Goal: Task Accomplishment & Management: Complete application form

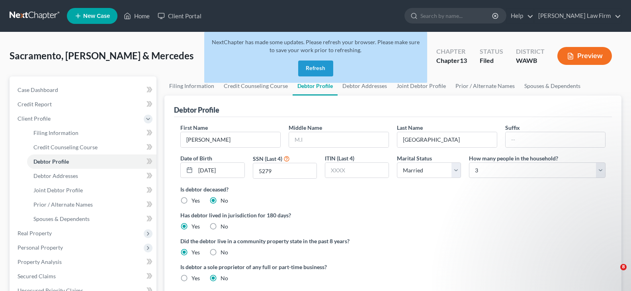
select select "1"
select select "2"
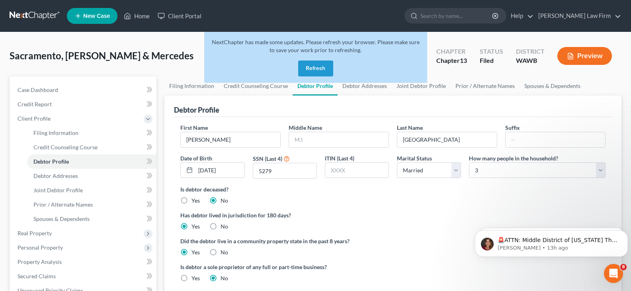
click at [322, 64] on button "Refresh" at bounding box center [315, 68] width 35 height 16
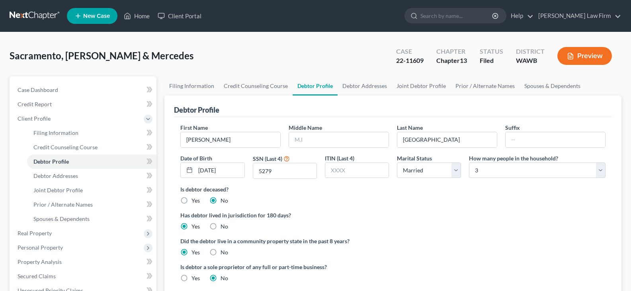
select select "1"
select select "2"
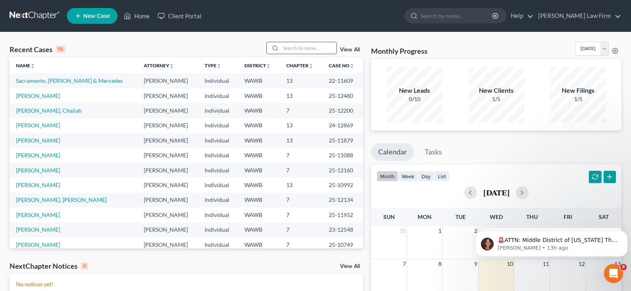
click at [316, 48] on input "search" at bounding box center [308, 48] width 56 height 12
type input "darb"
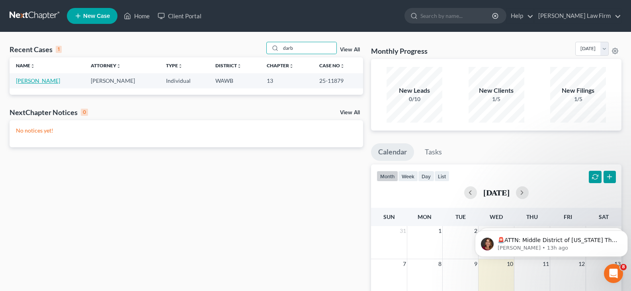
click at [39, 78] on link "[PERSON_NAME]" at bounding box center [38, 80] width 44 height 7
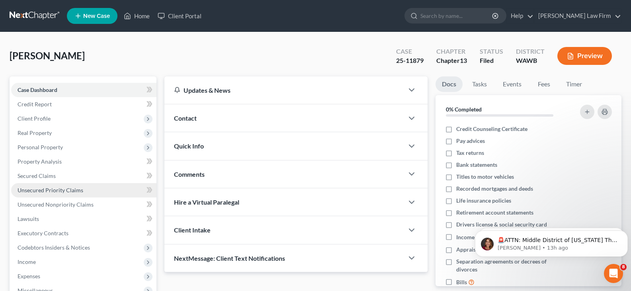
click at [64, 193] on span "Unsecured Priority Claims" at bounding box center [51, 190] width 66 height 7
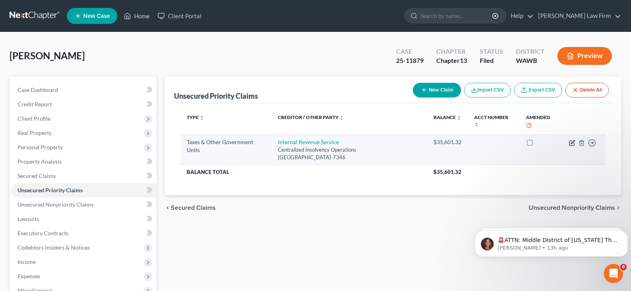
click at [573, 142] on icon "button" at bounding box center [573, 142] width 4 height 4
select select "0"
select select "39"
select select "0"
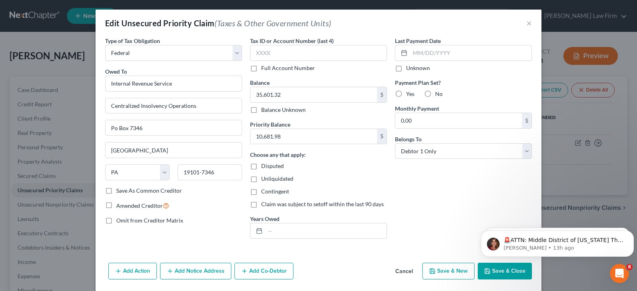
click at [506, 269] on button "Save & Close" at bounding box center [504, 271] width 54 height 17
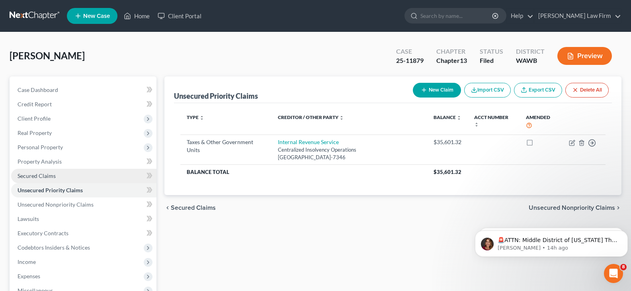
click at [49, 173] on span "Secured Claims" at bounding box center [37, 175] width 38 height 7
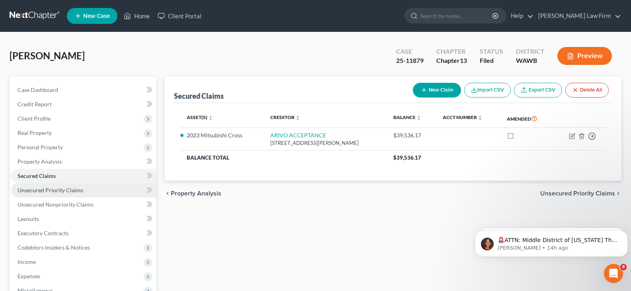
click at [85, 186] on link "Unsecured Priority Claims" at bounding box center [83, 190] width 145 height 14
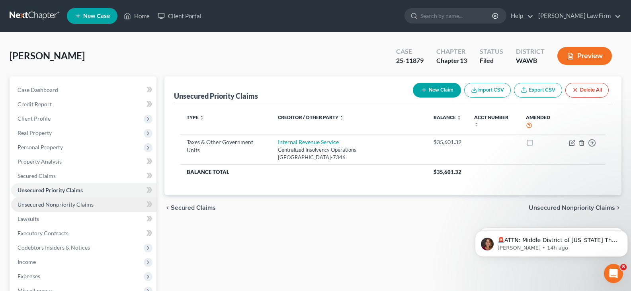
click at [79, 201] on span "Unsecured Nonpriority Claims" at bounding box center [56, 204] width 76 height 7
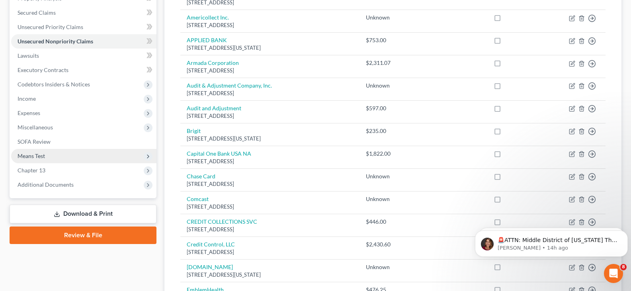
scroll to position [153, 0]
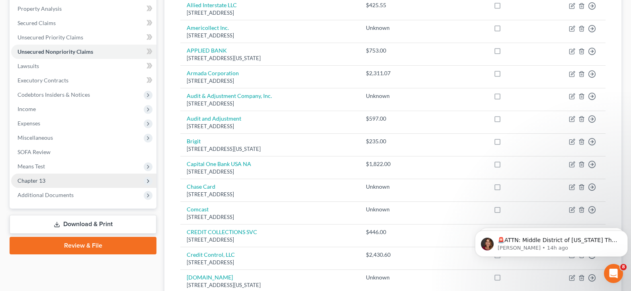
click at [48, 179] on span "Chapter 13" at bounding box center [83, 180] width 145 height 14
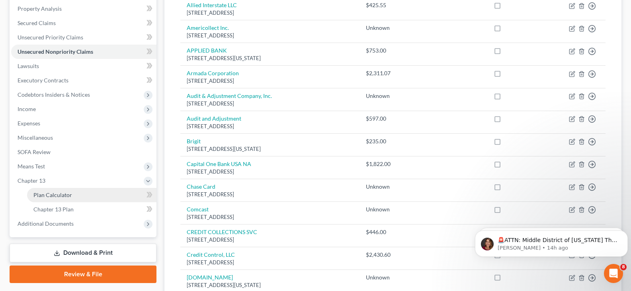
click at [65, 195] on span "Plan Calculator" at bounding box center [52, 194] width 39 height 7
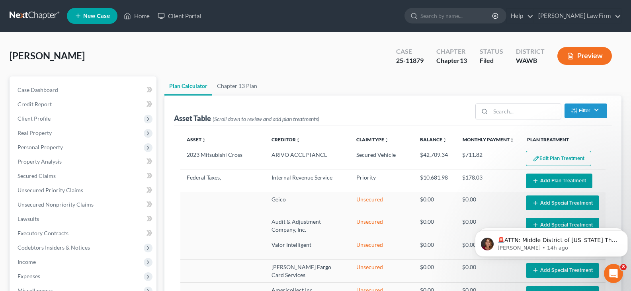
select select "59"
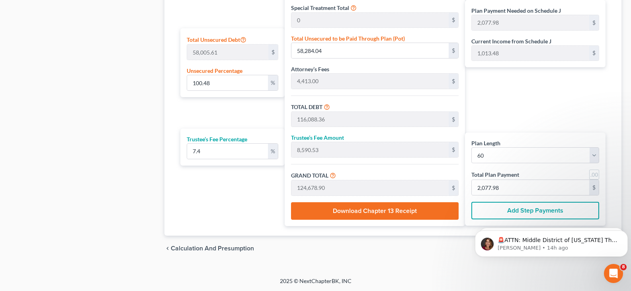
scroll to position [483, 0]
click at [625, 232] on icon "Dismiss notification" at bounding box center [625, 232] width 4 height 4
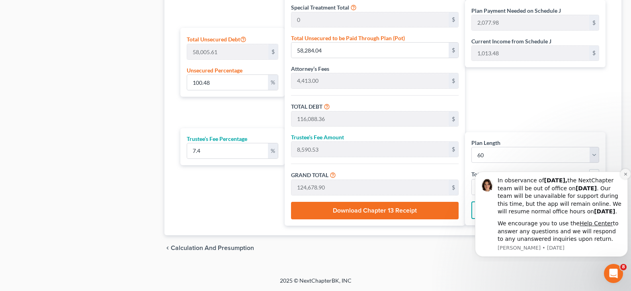
click at [624, 172] on icon "Dismiss notification" at bounding box center [625, 174] width 4 height 4
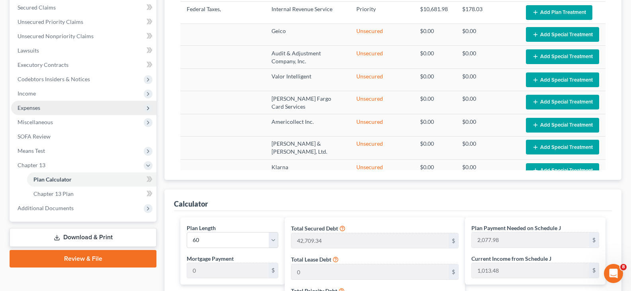
scroll to position [165, 0]
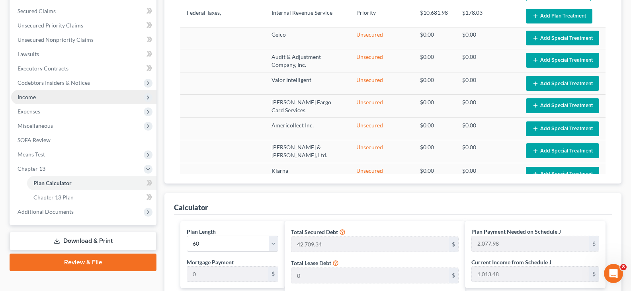
click at [41, 97] on span "Income" at bounding box center [83, 97] width 145 height 14
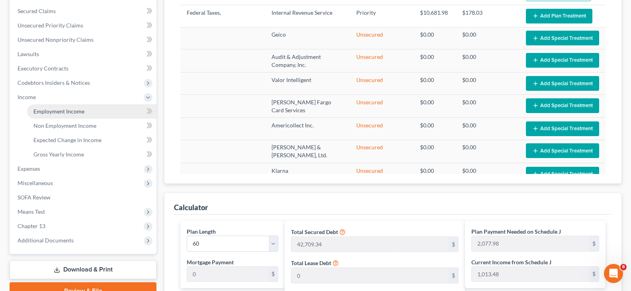
click at [47, 109] on span "Employment Income" at bounding box center [58, 111] width 51 height 7
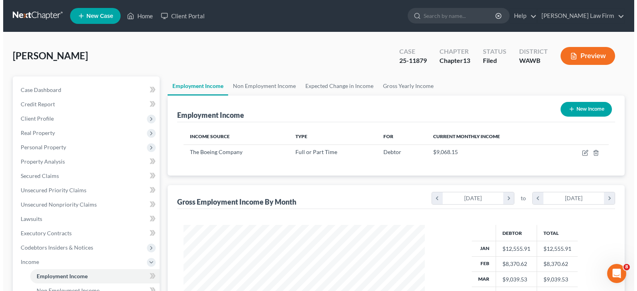
scroll to position [143, 257]
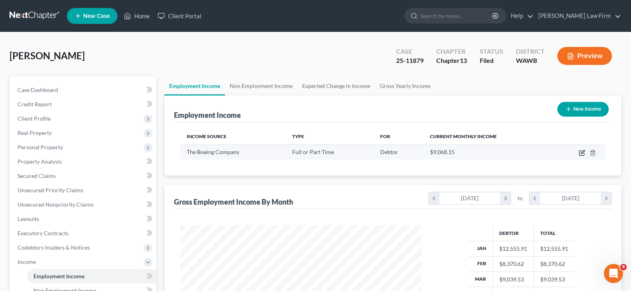
click at [582, 151] on icon "button" at bounding box center [581, 153] width 6 height 6
select select "0"
select select "50"
select select "2"
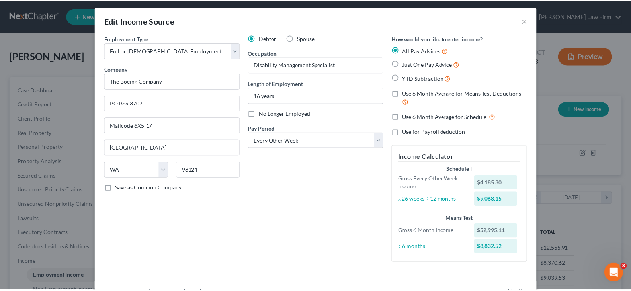
scroll to position [0, 0]
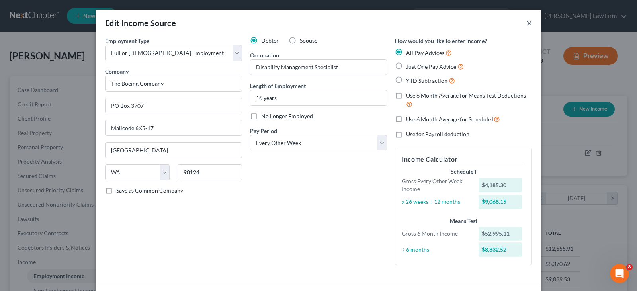
click at [526, 25] on button "×" at bounding box center [529, 23] width 6 height 10
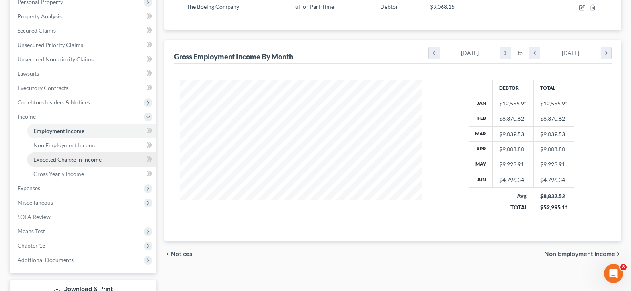
scroll to position [159, 0]
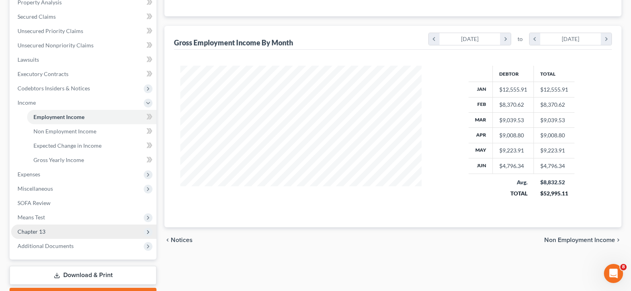
click at [41, 233] on span "Chapter 13" at bounding box center [32, 231] width 28 height 7
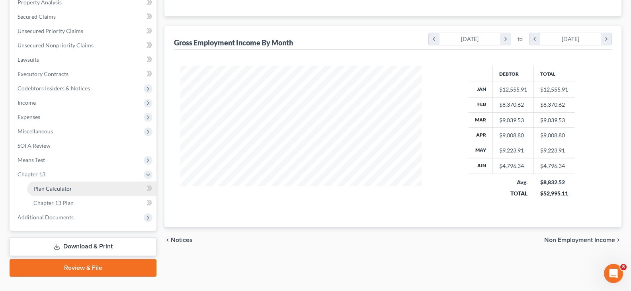
click at [58, 189] on span "Plan Calculator" at bounding box center [52, 188] width 39 height 7
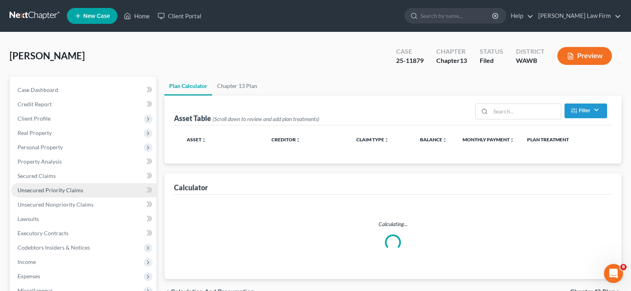
select select "59"
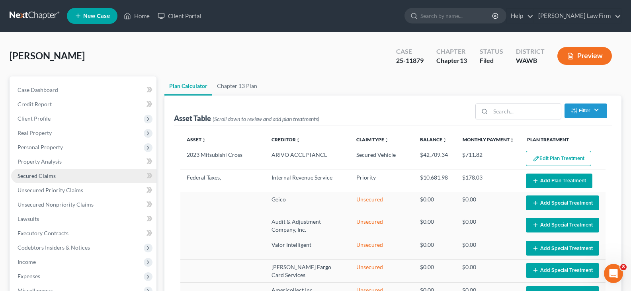
select select "59"
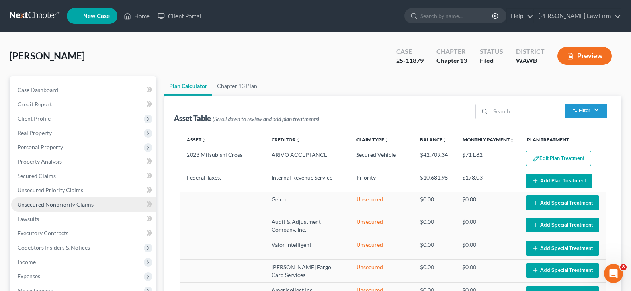
click at [58, 202] on span "Unsecured Nonpriority Claims" at bounding box center [56, 204] width 76 height 7
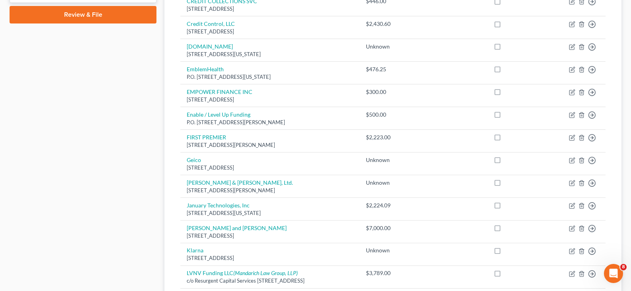
scroll to position [232, 0]
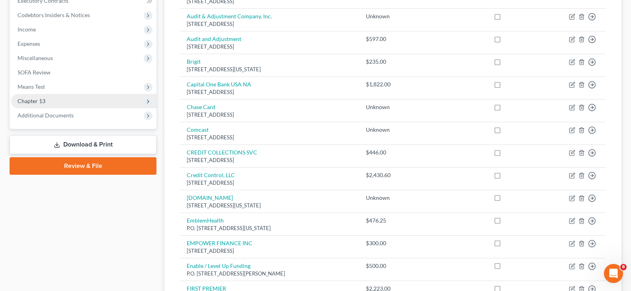
click at [48, 101] on span "Chapter 13" at bounding box center [83, 101] width 145 height 14
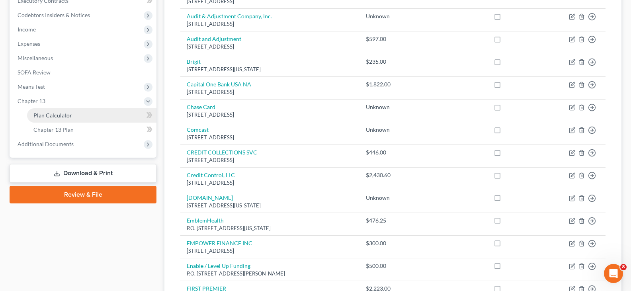
click at [71, 115] on link "Plan Calculator" at bounding box center [91, 115] width 129 height 14
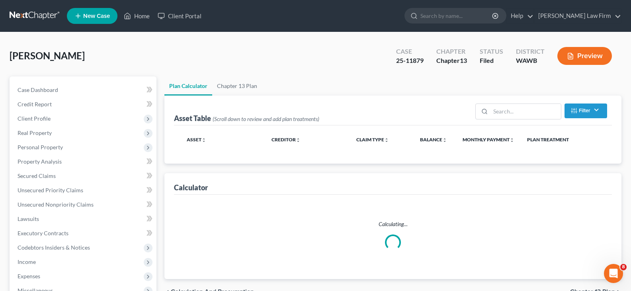
select select "59"
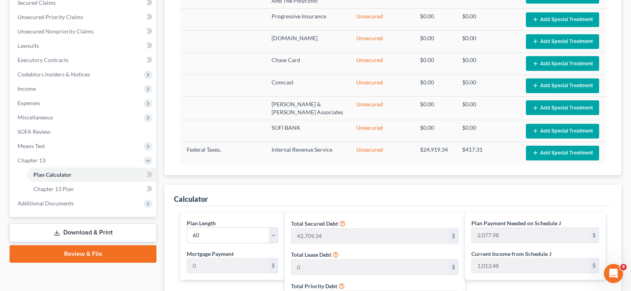
scroll to position [326, 0]
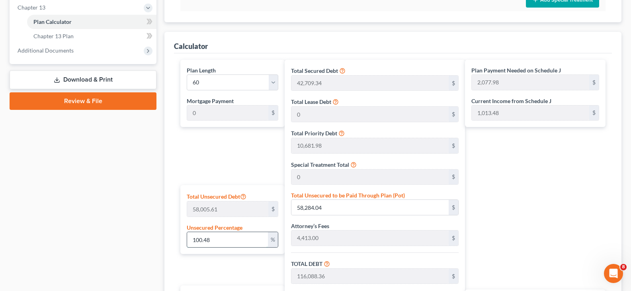
click at [233, 238] on input "100.48" at bounding box center [227, 239] width 81 height 15
drag, startPoint x: 233, startPoint y: 238, endPoint x: 149, endPoint y: 238, distance: 83.5
click at [149, 238] on div "Petition Navigation Case Dashboard Payments Invoices Payments Payments Credit R…" at bounding box center [315, 84] width 619 height 667
type input "7"
type input "4,060.39"
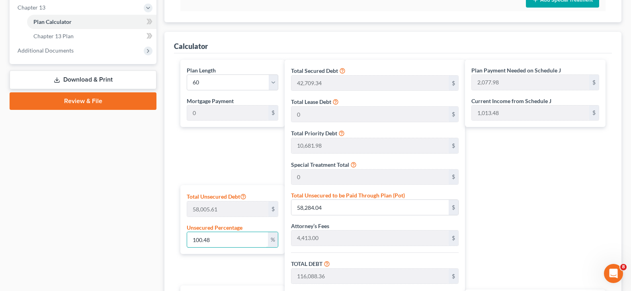
type input "61,864.71"
type input "4,577.98"
type input "66,442.70"
type input "1,107.37"
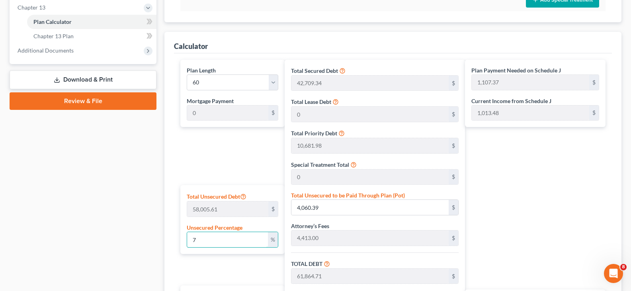
type input "73"
type input "42,344.10"
type input "100,148.42"
type input "7,410.98"
type input "107,559.40"
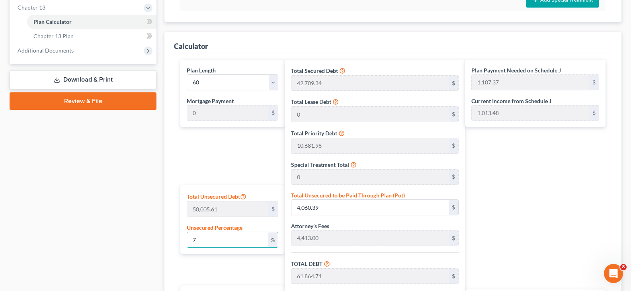
type input "1,792.65"
type input "73"
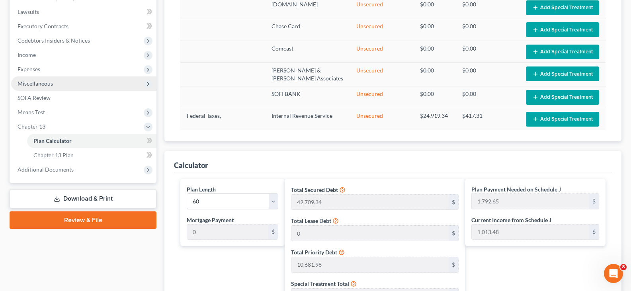
scroll to position [204, 0]
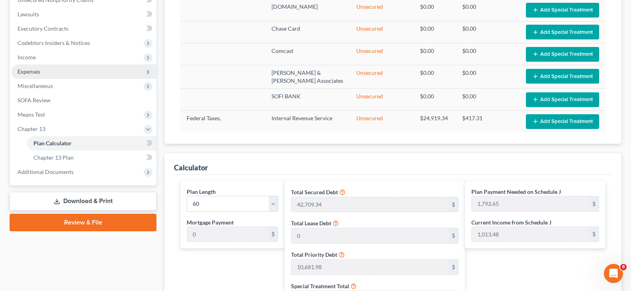
click at [42, 73] on span "Expenses" at bounding box center [83, 71] width 145 height 14
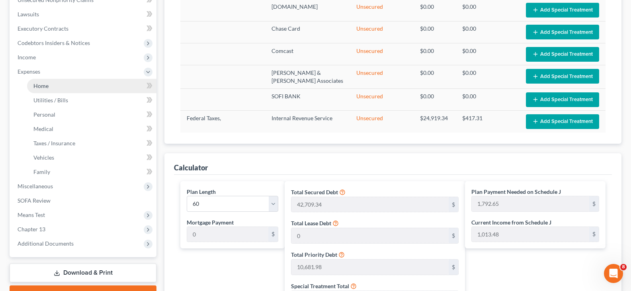
click at [45, 83] on span "Home" at bounding box center [40, 85] width 15 height 7
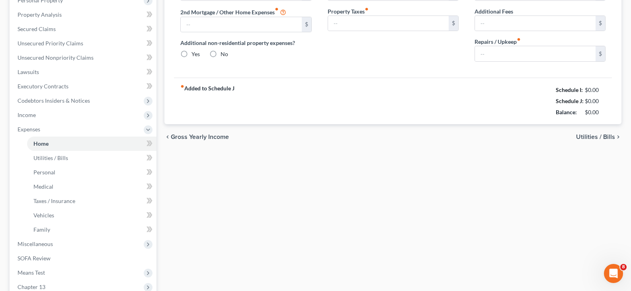
type input "2,500.00"
type input "0.00"
radio input "true"
type input "30.00"
type input "0.00"
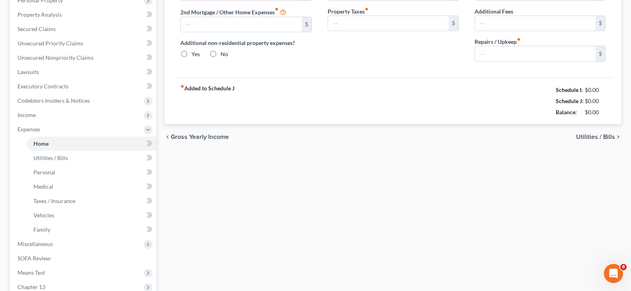
type input "0.00"
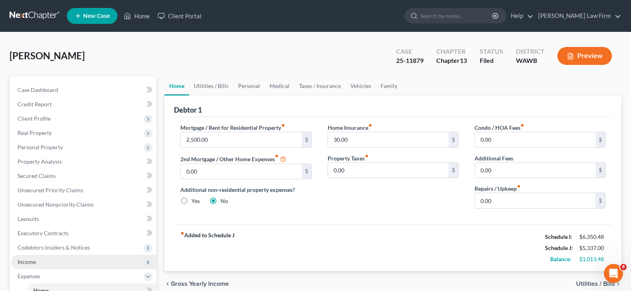
click at [35, 259] on span "Income" at bounding box center [27, 261] width 18 height 7
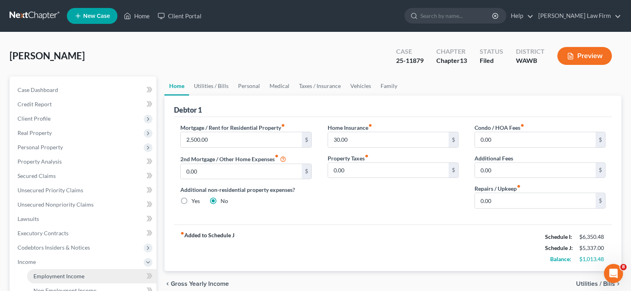
click at [52, 278] on span "Employment Income" at bounding box center [58, 276] width 51 height 7
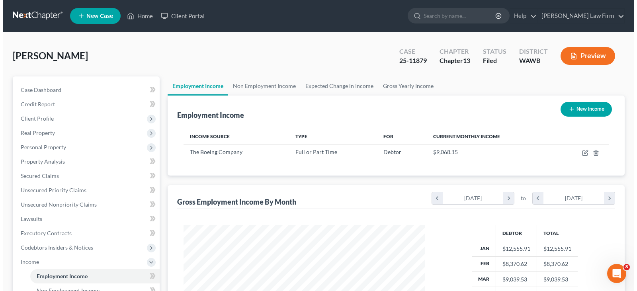
scroll to position [143, 257]
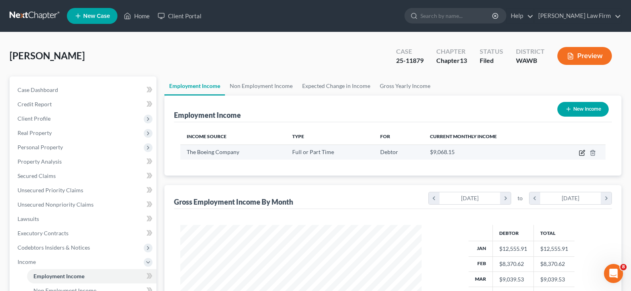
click at [583, 154] on icon "button" at bounding box center [581, 153] width 6 height 6
select select "0"
select select "50"
select select "2"
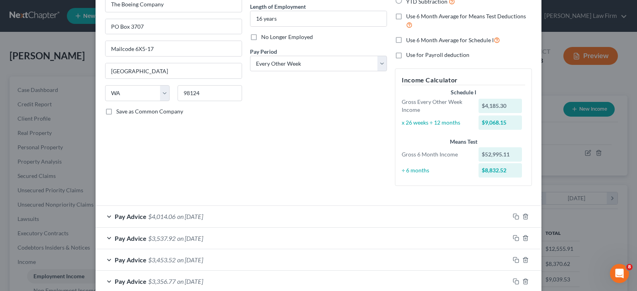
scroll to position [80, 0]
click at [183, 220] on div "Pay Advice $4,014.06 on 07/03/2025" at bounding box center [302, 215] width 414 height 21
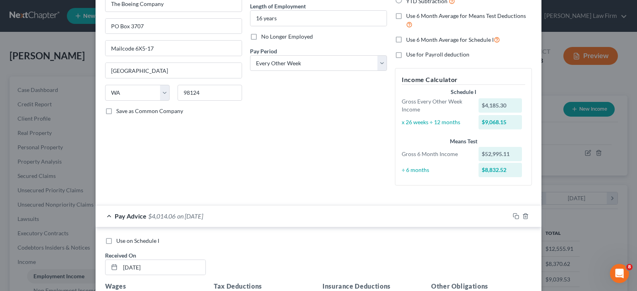
click at [116, 240] on label "Use on Schedule I" at bounding box center [137, 241] width 43 height 8
click at [119, 240] on input "Use on Schedule I" at bounding box center [121, 239] width 5 height 5
checkbox input "true"
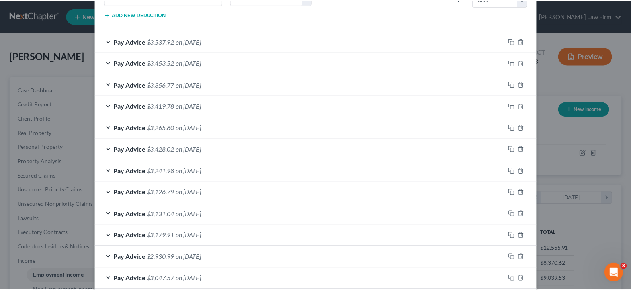
scroll to position [580, 0]
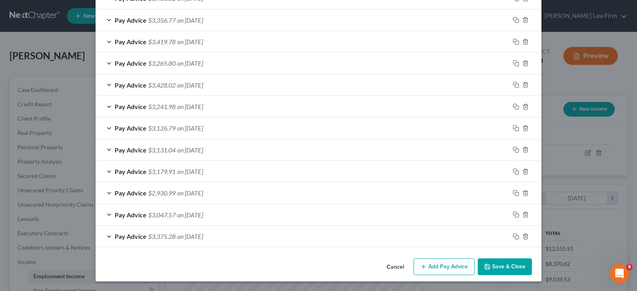
click at [488, 264] on icon "button" at bounding box center [487, 266] width 6 height 6
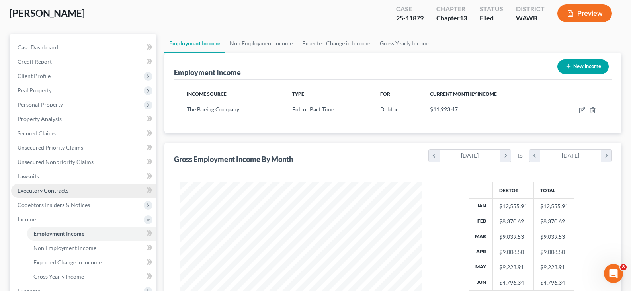
scroll to position [119, 0]
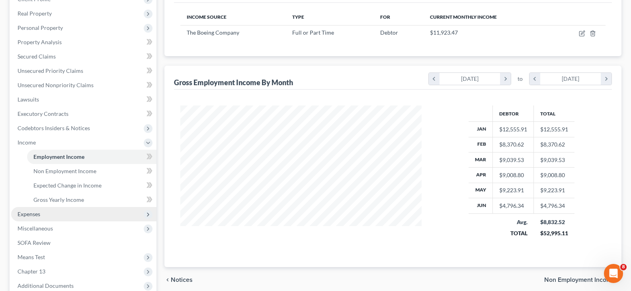
click at [44, 214] on span "Expenses" at bounding box center [83, 214] width 145 height 14
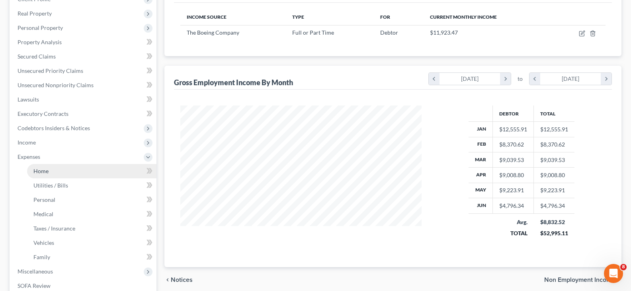
click at [56, 174] on link "Home" at bounding box center [91, 171] width 129 height 14
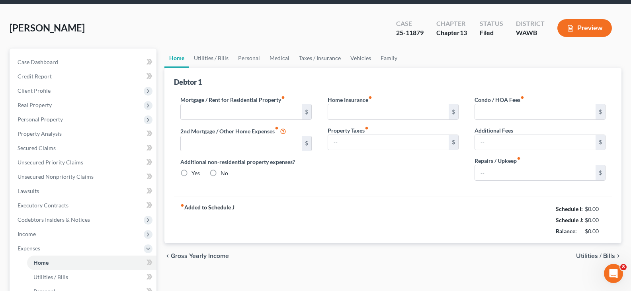
type input "2,500.00"
type input "0.00"
radio input "true"
type input "30.00"
type input "0.00"
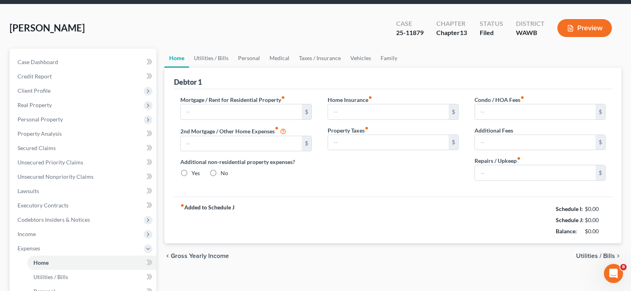
type input "0.00"
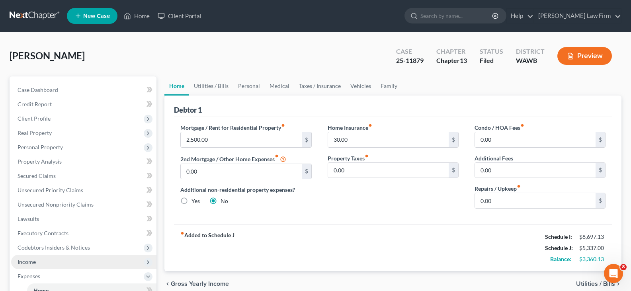
click at [31, 263] on span "Income" at bounding box center [27, 261] width 18 height 7
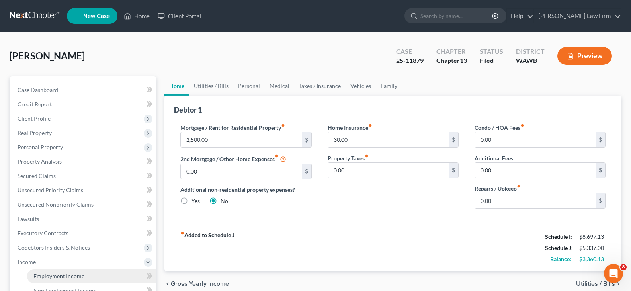
click at [66, 277] on span "Employment Income" at bounding box center [58, 276] width 51 height 7
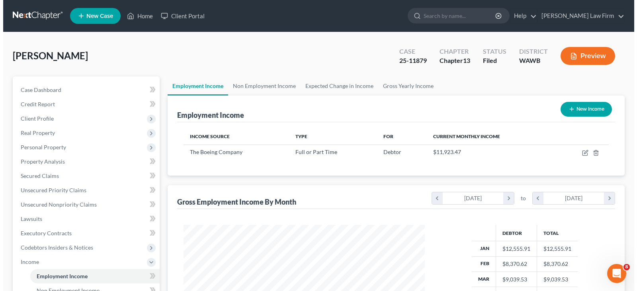
scroll to position [143, 257]
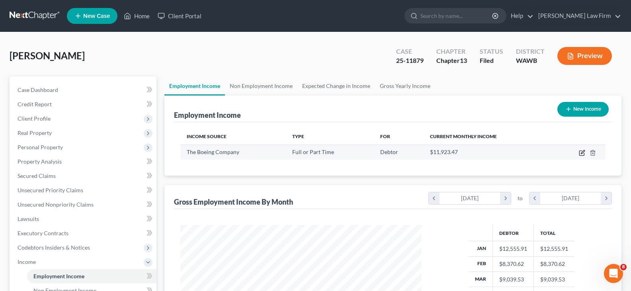
click at [583, 152] on icon "button" at bounding box center [582, 152] width 4 height 4
select select "0"
select select "50"
select select "2"
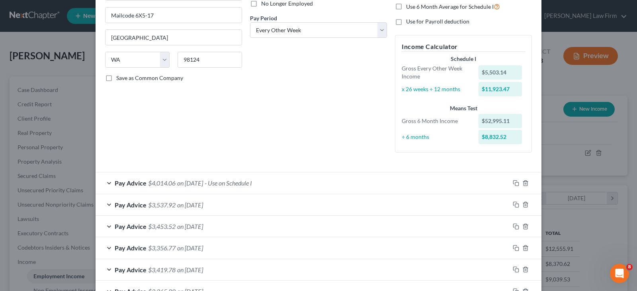
scroll to position [119, 0]
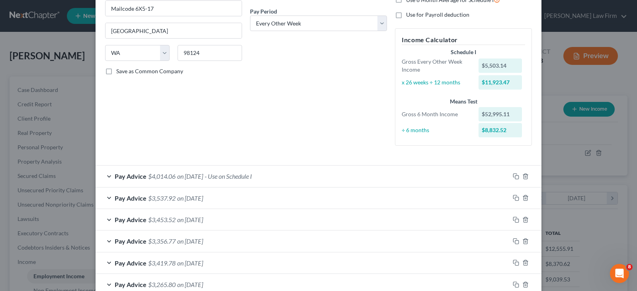
click at [203, 199] on span "on 06/18/2025" at bounding box center [190, 198] width 26 height 8
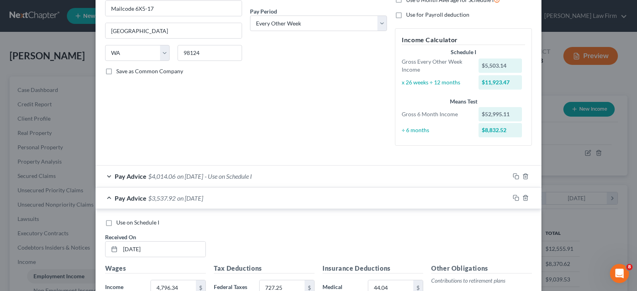
click at [116, 224] on label "Use on Schedule I" at bounding box center [137, 222] width 43 height 8
click at [119, 224] on input "Use on Schedule I" at bounding box center [121, 220] width 5 height 5
checkbox input "true"
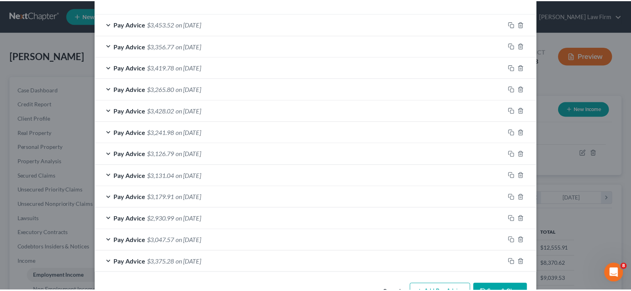
scroll to position [580, 0]
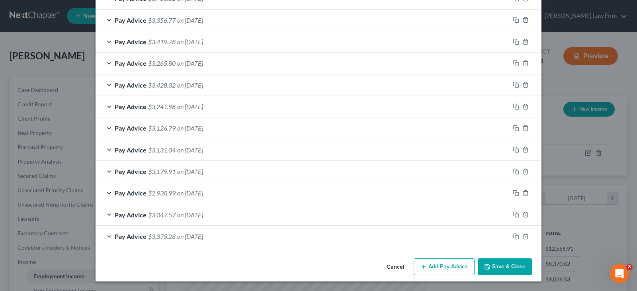
click at [504, 267] on button "Save & Close" at bounding box center [504, 266] width 54 height 17
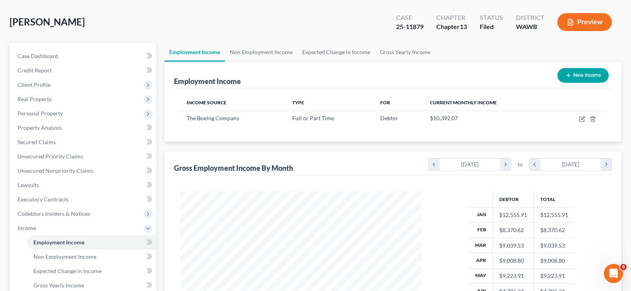
scroll to position [159, 0]
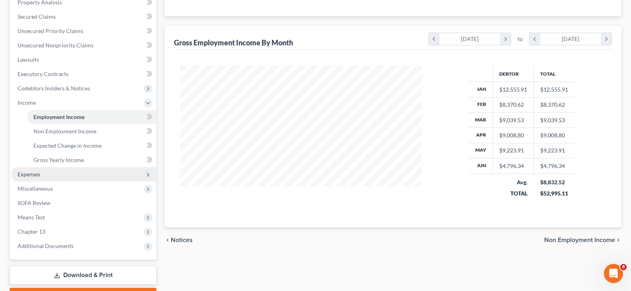
click at [41, 177] on span "Expenses" at bounding box center [83, 174] width 145 height 14
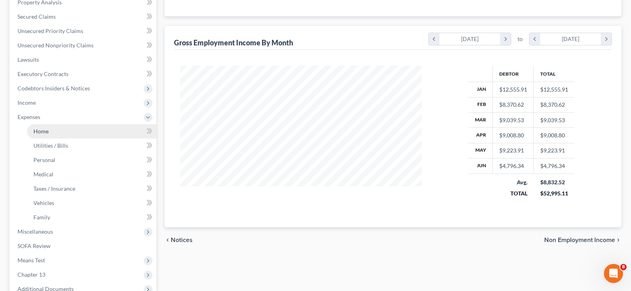
click at [63, 131] on link "Home" at bounding box center [91, 131] width 129 height 14
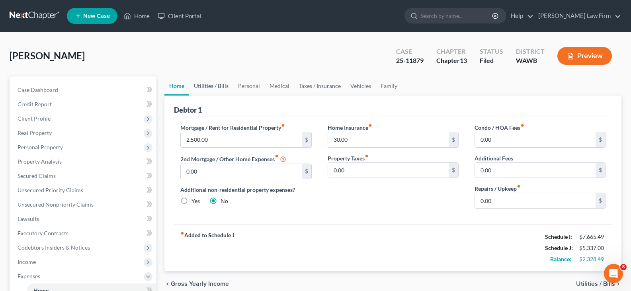
click at [219, 85] on link "Utilities / Bills" at bounding box center [211, 85] width 44 height 19
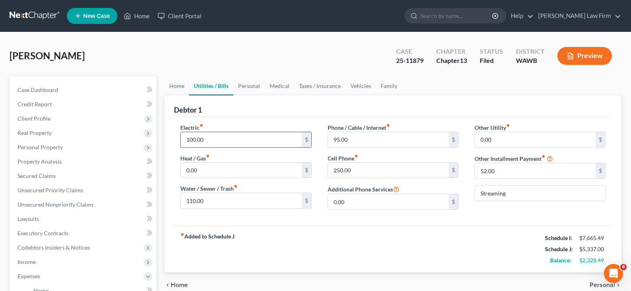
click at [234, 139] on input "100.00" at bounding box center [241, 139] width 121 height 15
type input "150.00"
click at [380, 141] on input "95.00" at bounding box center [388, 139] width 121 height 15
type input "100.00"
click at [245, 85] on link "Personal" at bounding box center [248, 85] width 31 height 19
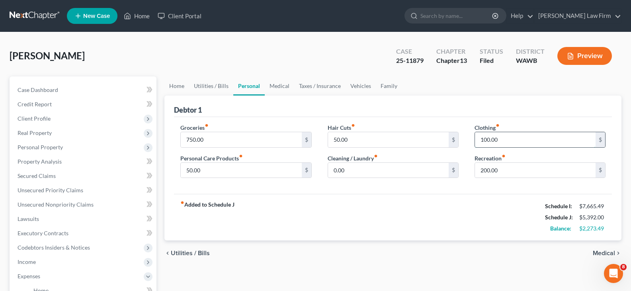
click at [508, 137] on input "100.00" at bounding box center [535, 139] width 121 height 15
type input "150.00"
click at [277, 85] on link "Medical" at bounding box center [279, 85] width 29 height 19
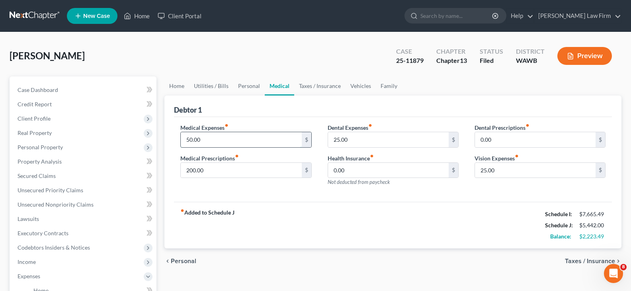
click at [217, 142] on input "50.00" at bounding box center [241, 139] width 121 height 15
type input "100.00"
click at [316, 87] on link "Taxes / Insurance" at bounding box center [319, 85] width 51 height 19
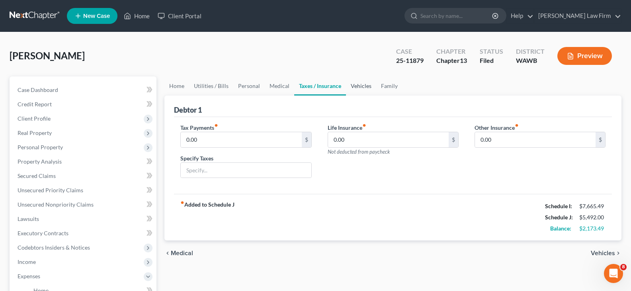
click at [357, 88] on link "Vehicles" at bounding box center [361, 85] width 30 height 19
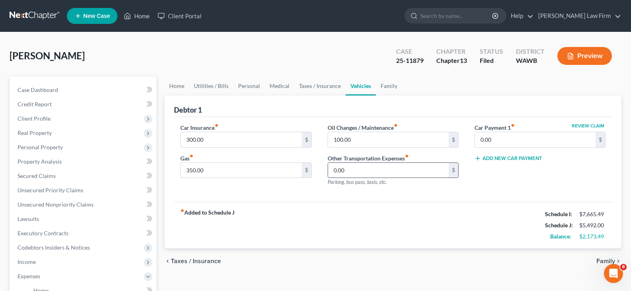
drag, startPoint x: 208, startPoint y: 170, endPoint x: 437, endPoint y: 170, distance: 228.8
click at [208, 170] on input "350.00" at bounding box center [241, 170] width 121 height 15
type input "400.00"
click at [388, 88] on link "Family" at bounding box center [389, 85] width 26 height 19
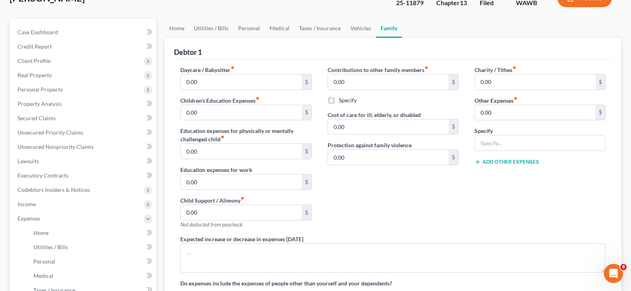
scroll to position [40, 0]
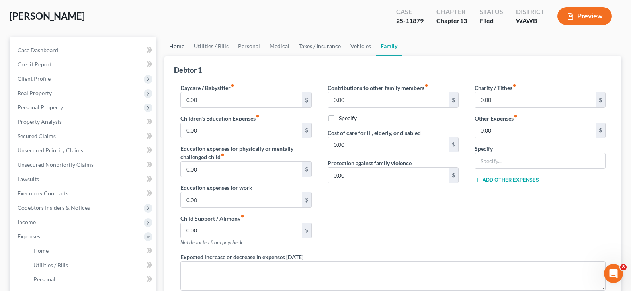
click at [181, 46] on link "Home" at bounding box center [176, 46] width 25 height 19
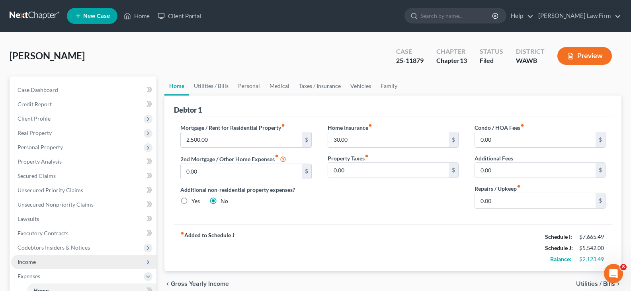
click at [26, 262] on span "Income" at bounding box center [27, 261] width 18 height 7
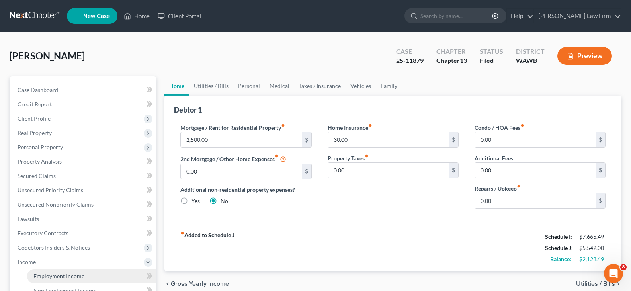
click at [53, 276] on span "Employment Income" at bounding box center [58, 276] width 51 height 7
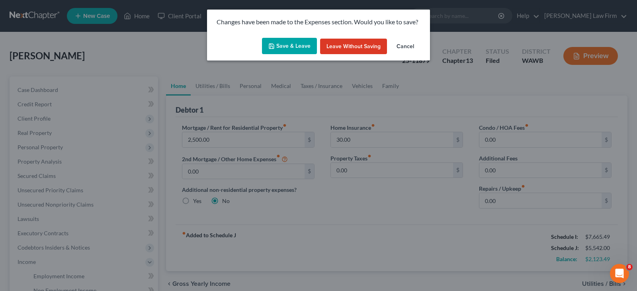
click at [296, 48] on button "Save & Leave" at bounding box center [289, 46] width 55 height 17
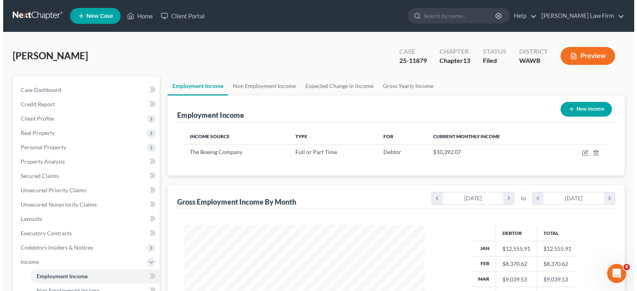
scroll to position [143, 257]
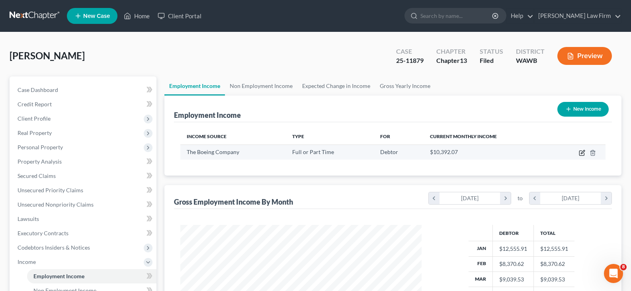
click at [582, 153] on icon "button" at bounding box center [582, 152] width 4 height 4
select select "0"
select select "50"
select select "2"
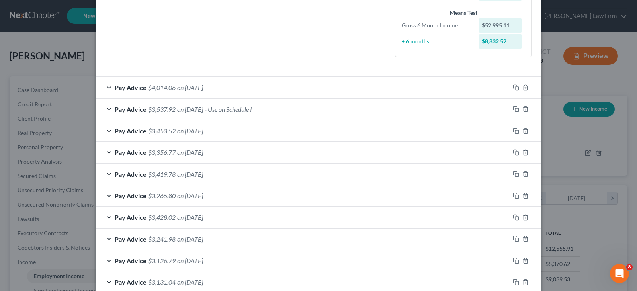
scroll to position [181, 0]
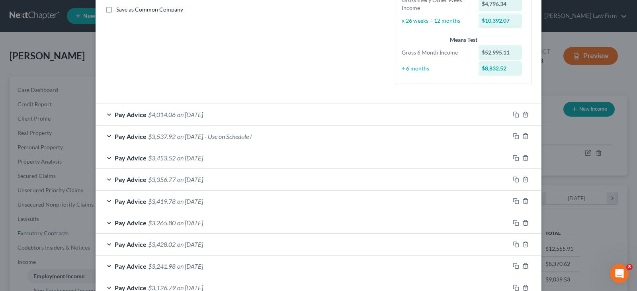
click at [168, 158] on span "$3,453.52" at bounding box center [161, 158] width 27 height 8
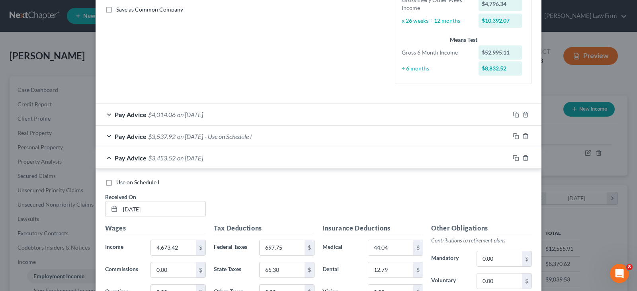
click at [116, 182] on label "Use on Schedule I" at bounding box center [137, 182] width 43 height 8
click at [119, 182] on input "Use on Schedule I" at bounding box center [121, 180] width 5 height 5
checkbox input "true"
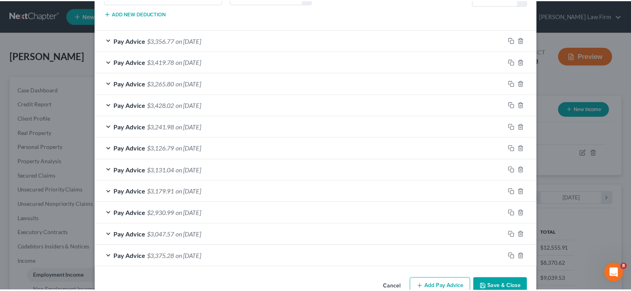
scroll to position [580, 0]
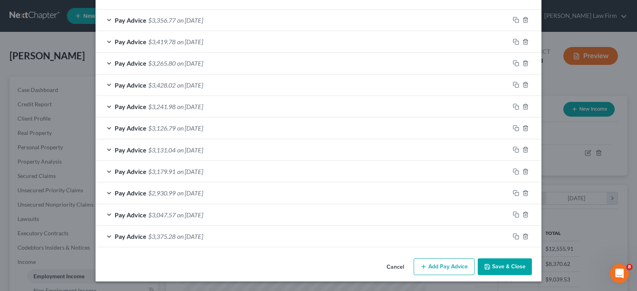
click at [502, 269] on button "Save & Close" at bounding box center [504, 266] width 54 height 17
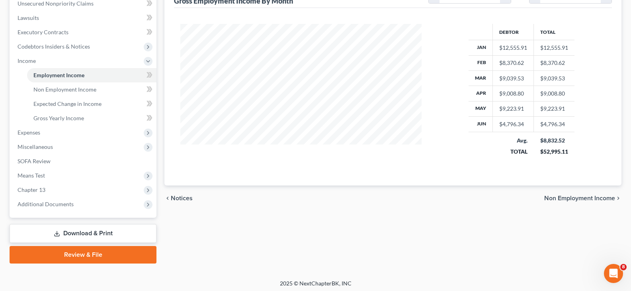
scroll to position [204, 0]
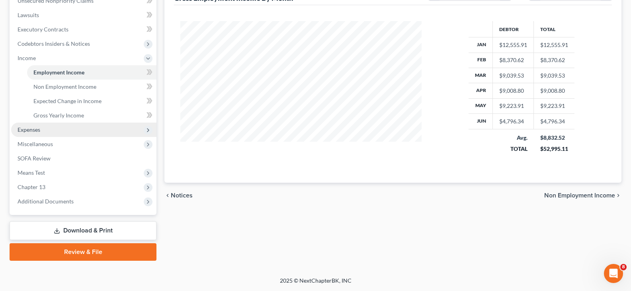
click at [42, 128] on span "Expenses" at bounding box center [83, 130] width 145 height 14
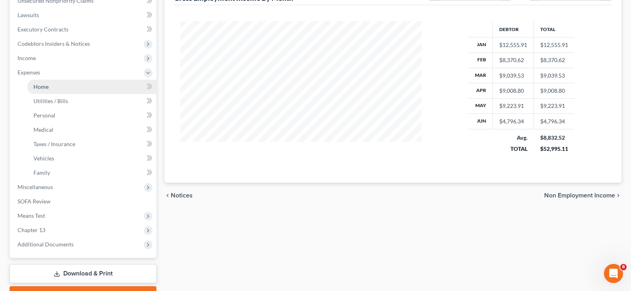
click at [60, 88] on link "Home" at bounding box center [91, 87] width 129 height 14
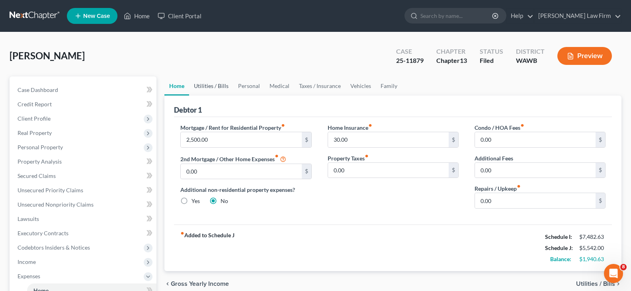
click at [210, 85] on link "Utilities / Bills" at bounding box center [211, 85] width 44 height 19
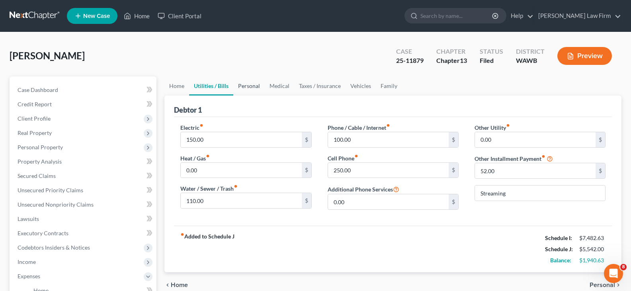
click at [240, 81] on link "Personal" at bounding box center [248, 85] width 31 height 19
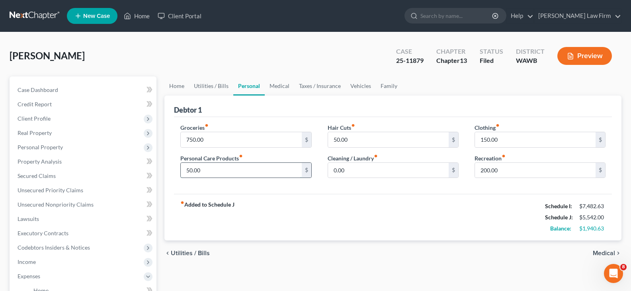
click at [216, 168] on input "50.00" at bounding box center [241, 170] width 121 height 15
type input "100.00"
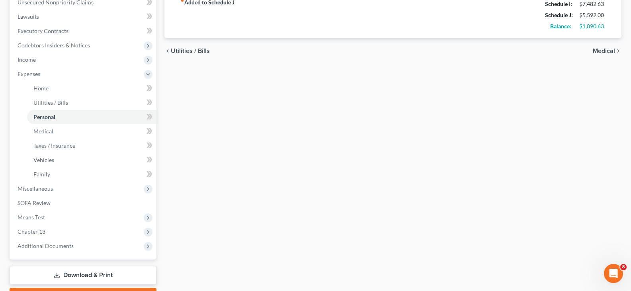
scroll to position [247, 0]
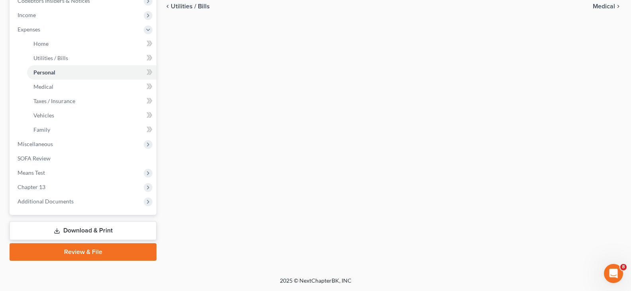
click at [92, 230] on link "Download & Print" at bounding box center [83, 230] width 147 height 19
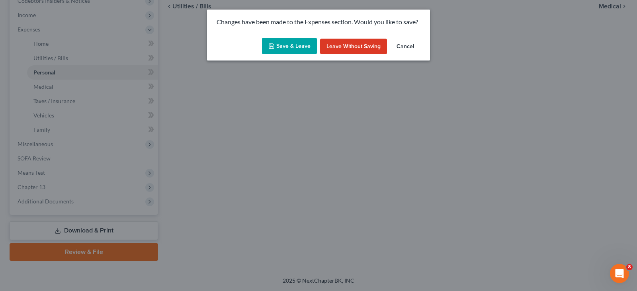
click at [298, 41] on button "Save & Leave" at bounding box center [289, 46] width 55 height 17
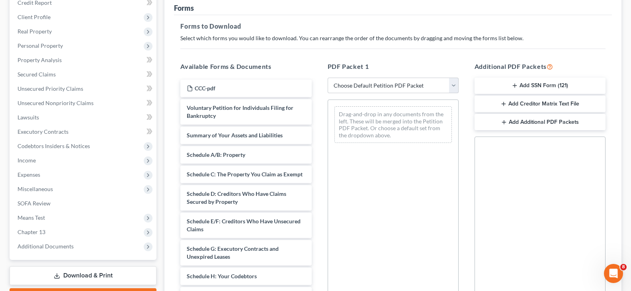
scroll to position [119, 0]
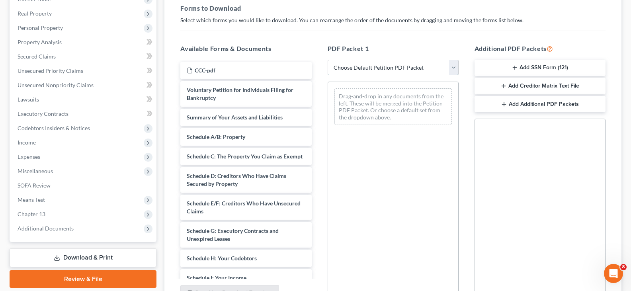
click at [396, 63] on select "Choose Default Petition PDF Packet Complete Bankruptcy Petition (all forms and …" at bounding box center [392, 68] width 131 height 16
select select "2"
click at [327, 60] on select "Choose Default Petition PDF Packet Complete Bankruptcy Petition (all forms and …" at bounding box center [392, 68] width 131 height 16
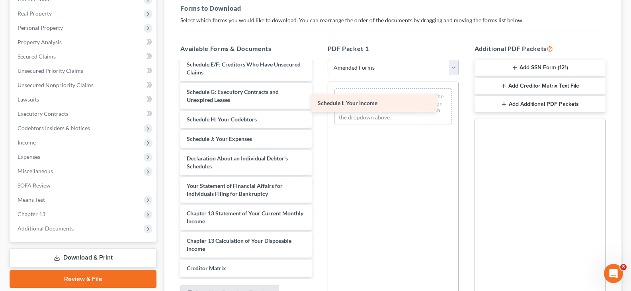
drag, startPoint x: 241, startPoint y: 144, endPoint x: 374, endPoint y: 98, distance: 140.8
click at [317, 98] on div "Schedule I: Your Income Voluntary Petition for Individuals Filing for Bankruptc…" at bounding box center [246, 142] width 144 height 401
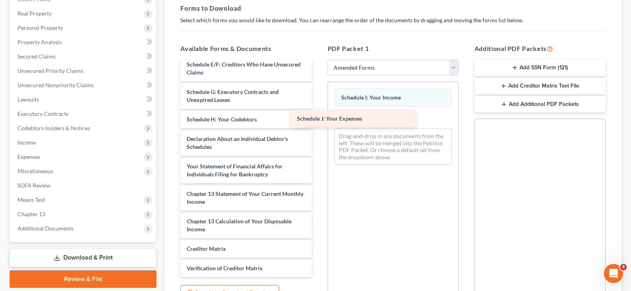
drag, startPoint x: 262, startPoint y: 146, endPoint x: 372, endPoint y: 118, distance: 113.8
click at [317, 118] on div "Schedule J: Your Expenses Voluntary Petition for Individuals Filing for Bankrup…" at bounding box center [246, 133] width 144 height 382
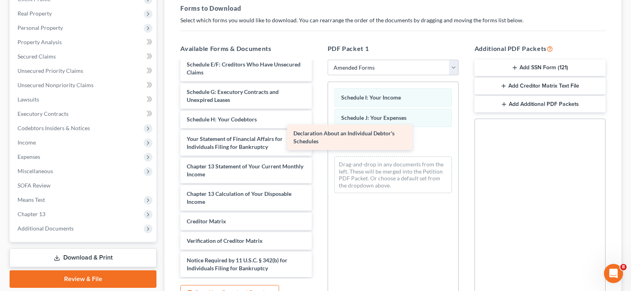
drag, startPoint x: 270, startPoint y: 150, endPoint x: 374, endPoint y: 135, distance: 104.4
click at [317, 135] on div "Declaration About an Individual Debtor's Schedules Voluntary Petition for Indiv…" at bounding box center [246, 119] width 144 height 354
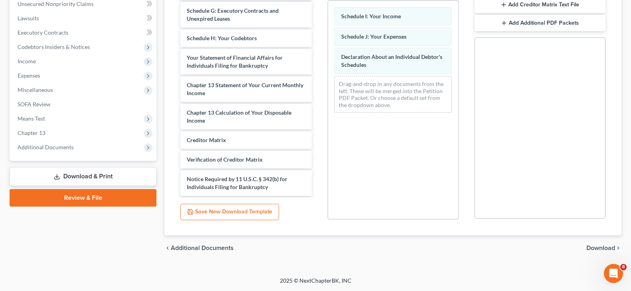
click at [589, 246] on span "Download" at bounding box center [600, 248] width 29 height 6
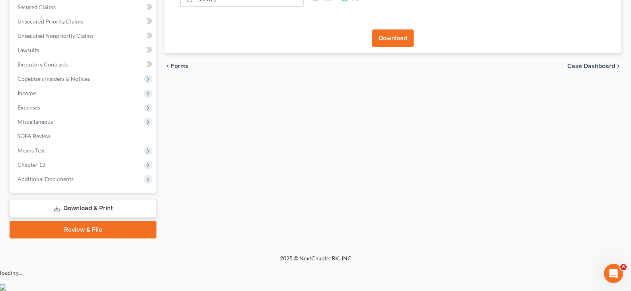
scroll to position [146, 0]
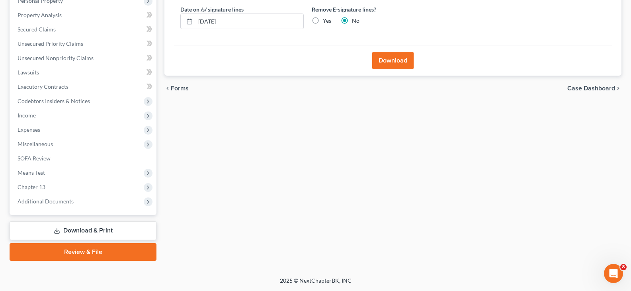
click at [395, 56] on button "Download" at bounding box center [392, 61] width 41 height 18
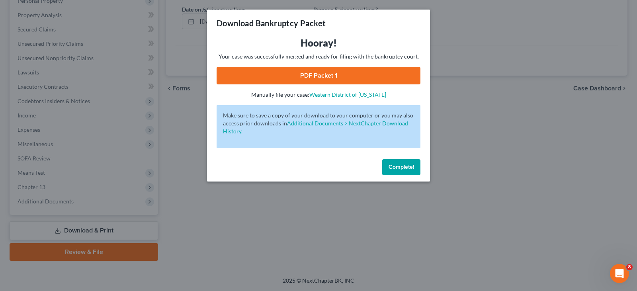
click at [354, 74] on link "PDF Packet 1" at bounding box center [318, 76] width 204 height 18
click at [403, 166] on span "Complete!" at bounding box center [400, 167] width 25 height 7
